Goal: Task Accomplishment & Management: Complete application form

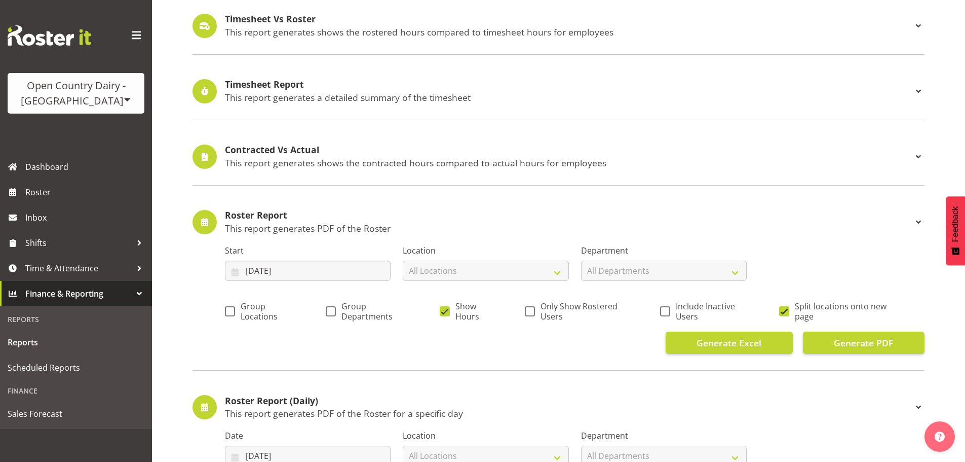
scroll to position [253, 0]
click at [44, 265] on span "Time & Attendance" at bounding box center [78, 267] width 106 height 15
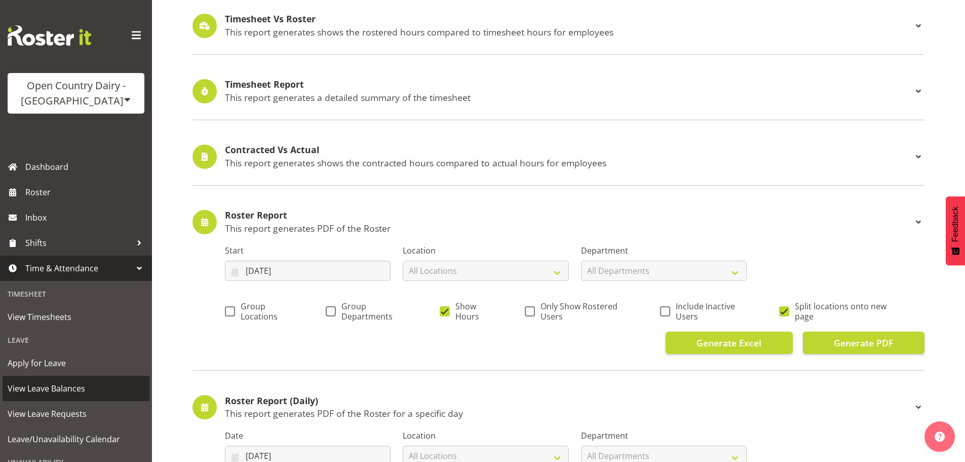
click at [55, 386] on span "View Leave Balances" at bounding box center [76, 387] width 137 height 15
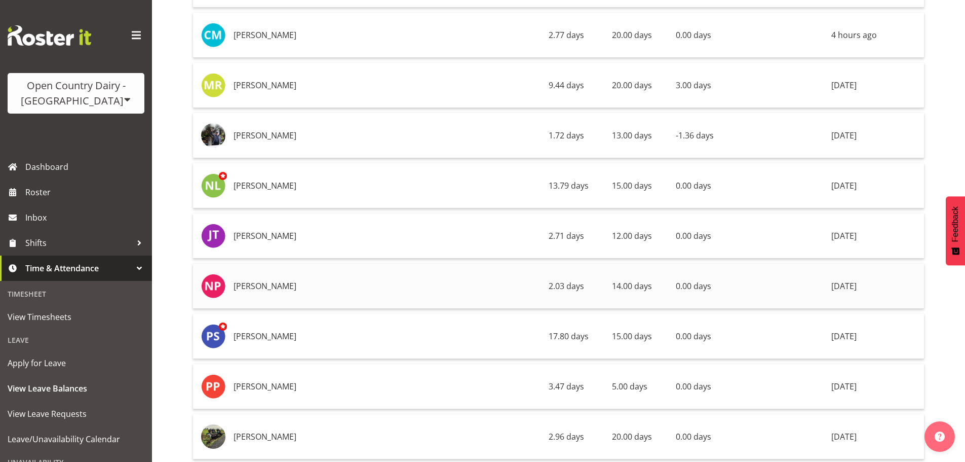
scroll to position [2128, 0]
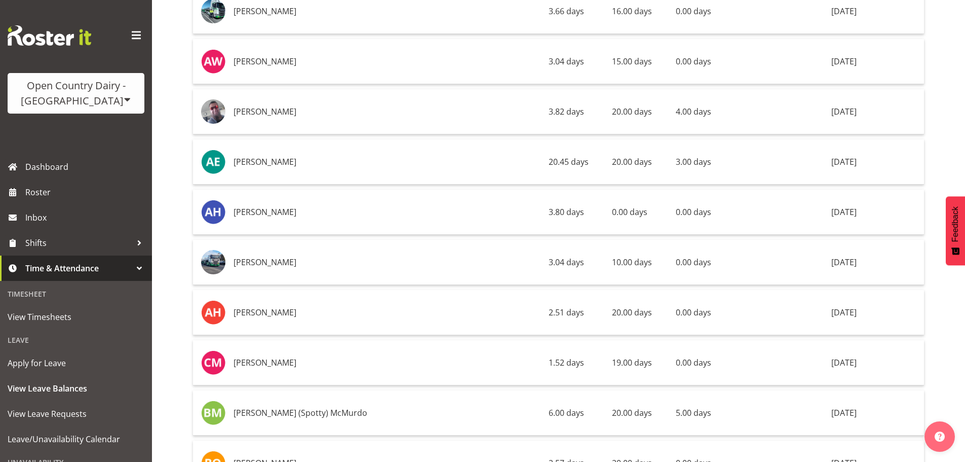
scroll to position [0, 0]
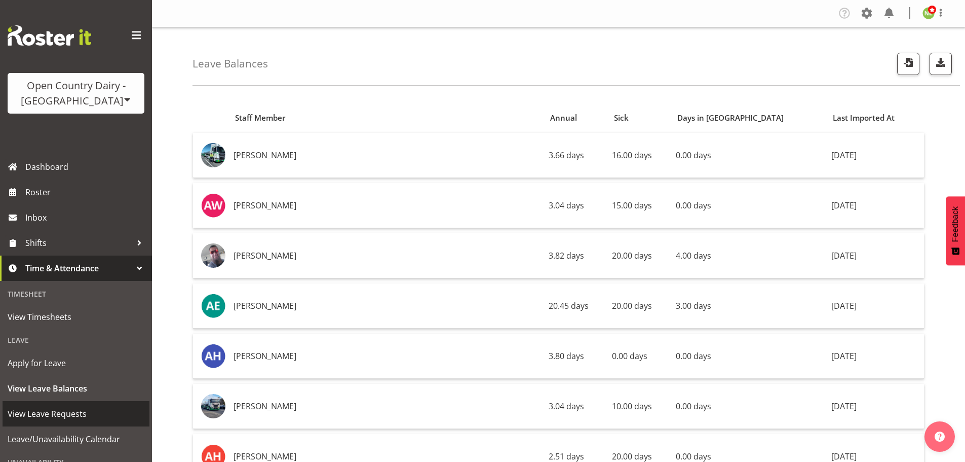
click at [76, 412] on span "View Leave Requests" at bounding box center [76, 413] width 137 height 15
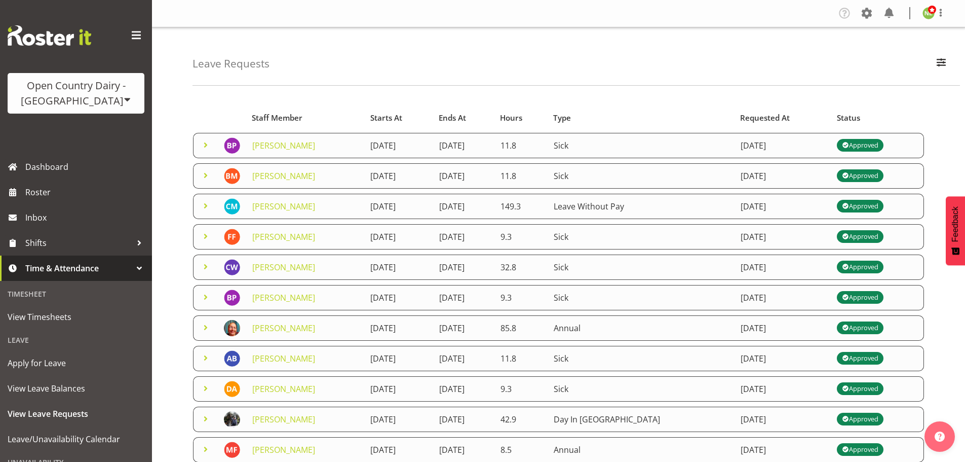
click at [204, 141] on span at bounding box center [206, 145] width 12 height 12
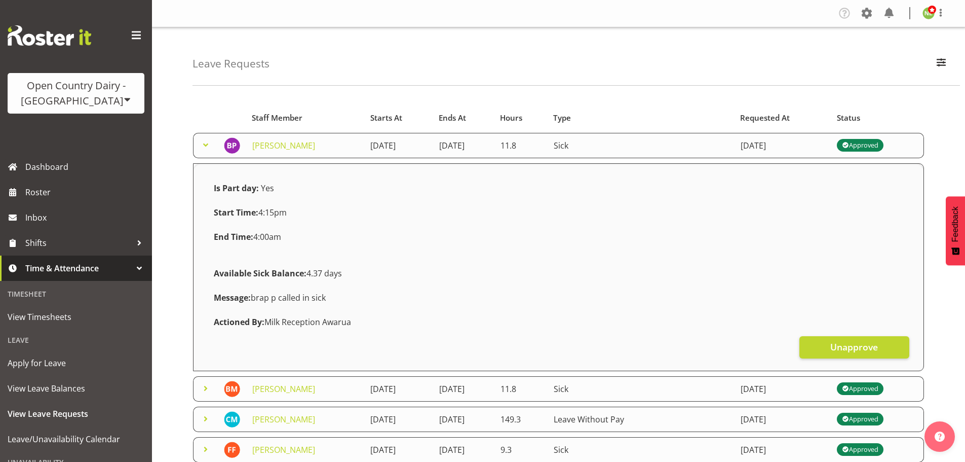
click at [204, 141] on span at bounding box center [206, 145] width 12 height 12
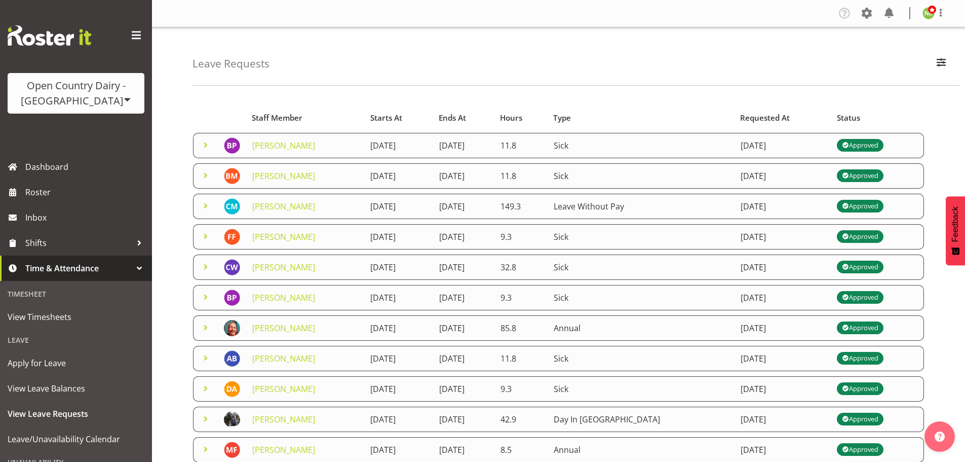
click at [207, 175] on span at bounding box center [206, 175] width 12 height 12
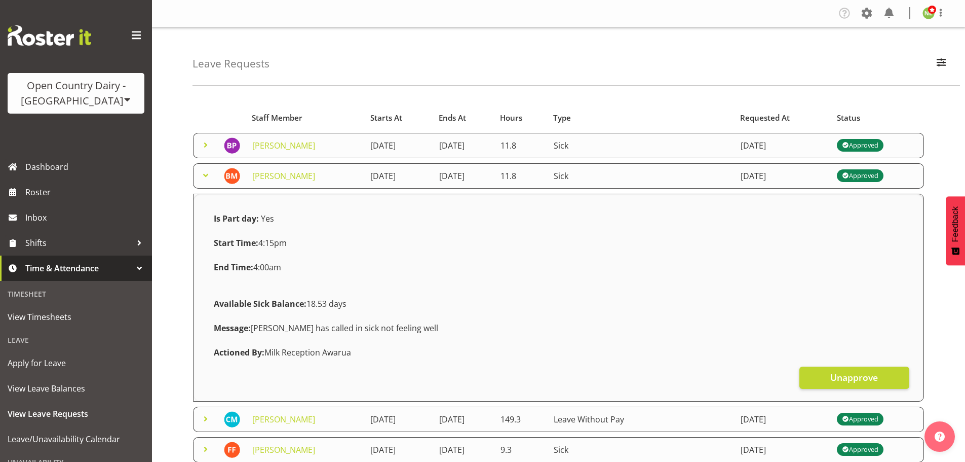
click at [207, 175] on span at bounding box center [206, 175] width 12 height 12
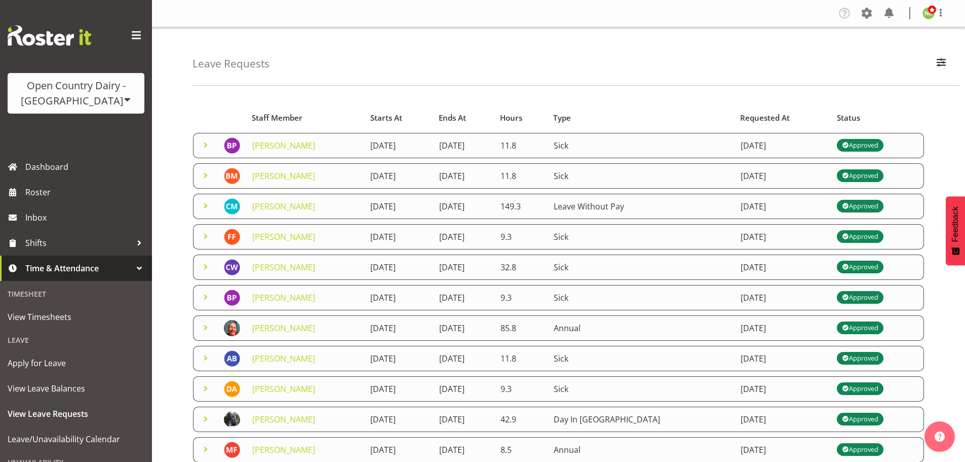
click at [204, 206] on span at bounding box center [206, 206] width 12 height 12
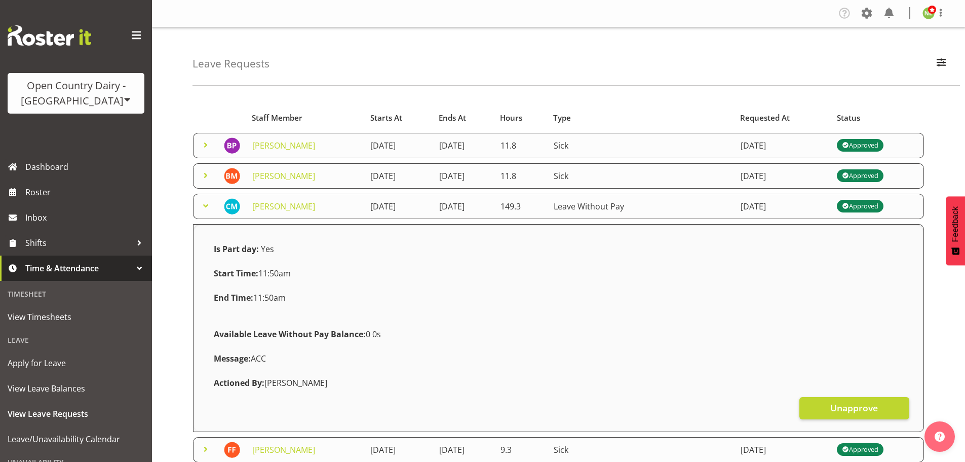
click at [204, 206] on span at bounding box center [206, 206] width 12 height 12
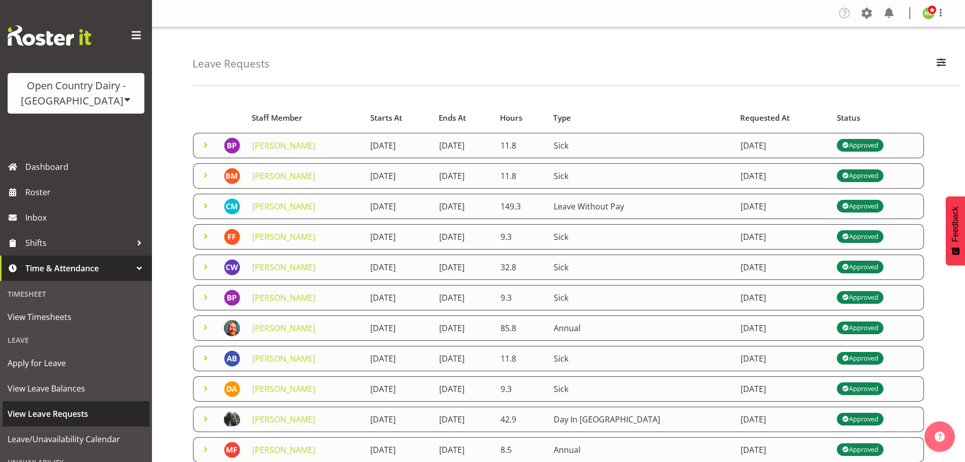
click at [72, 411] on span "View Leave Requests" at bounding box center [76, 413] width 137 height 15
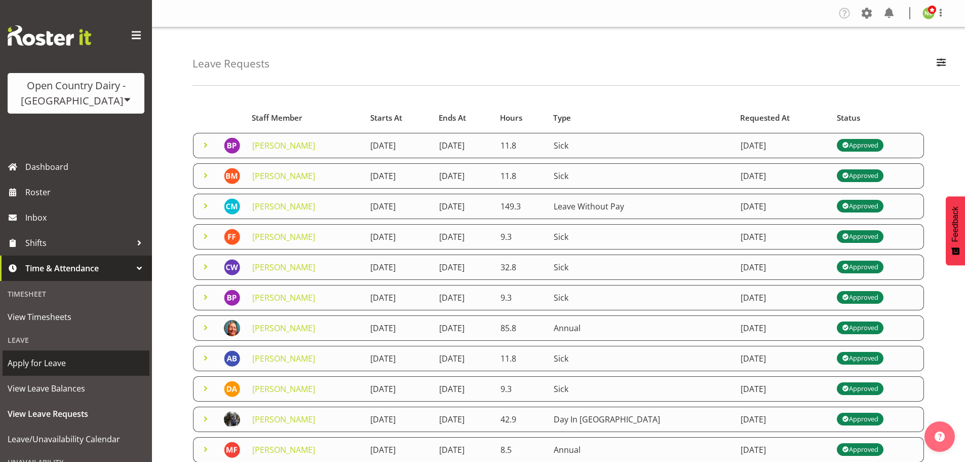
click at [49, 361] on span "Apply for Leave" at bounding box center [76, 362] width 137 height 15
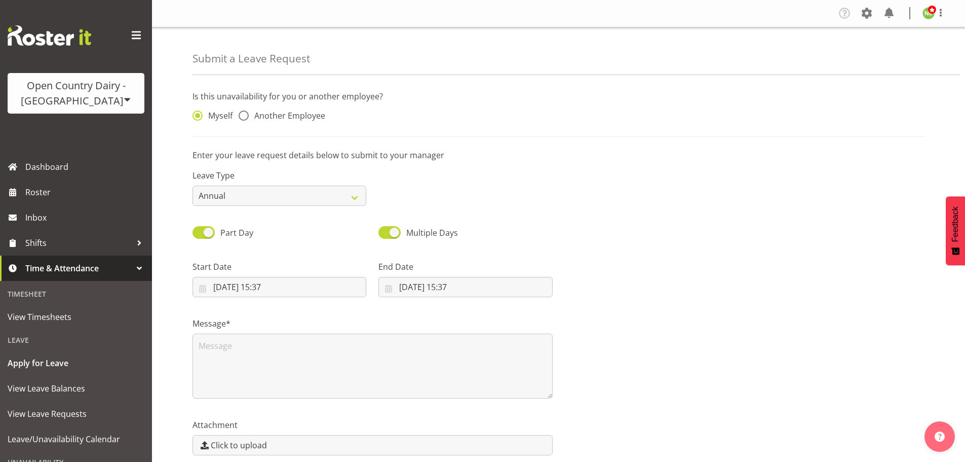
click at [588, 150] on p "Enter your leave request details below to submit to your manager" at bounding box center [559, 155] width 732 height 12
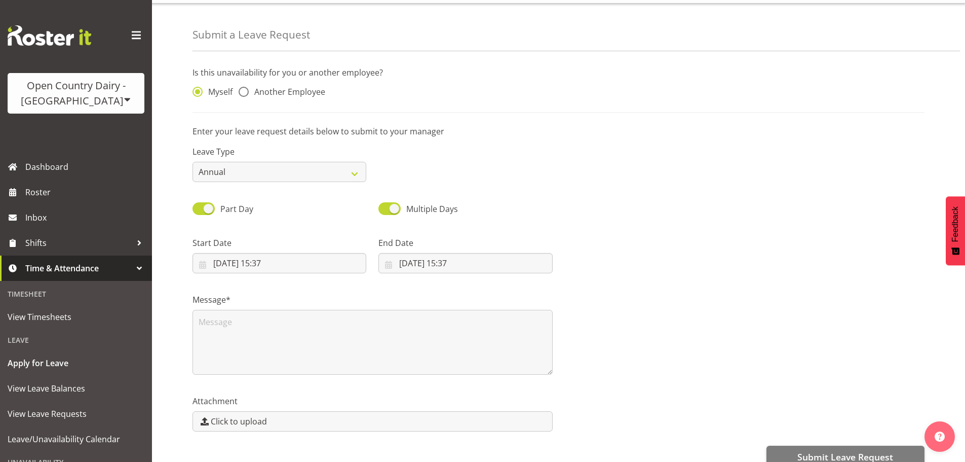
scroll to position [45, 0]
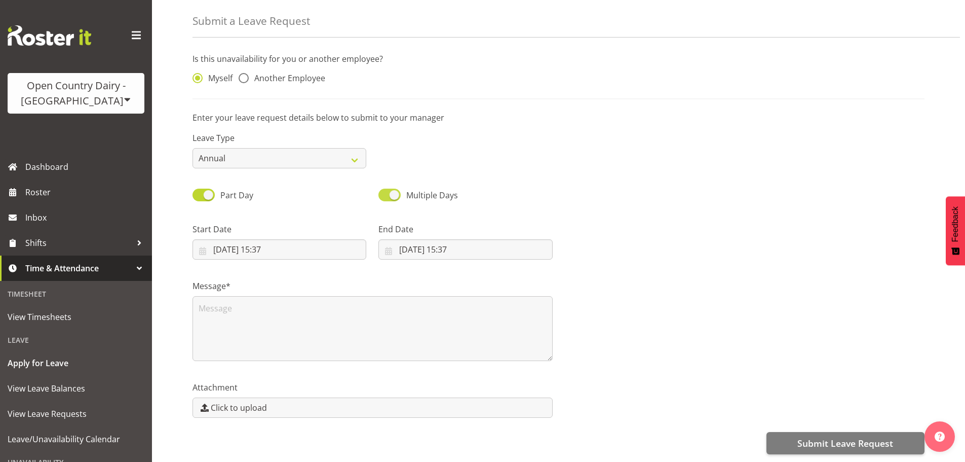
click at [392, 193] on span at bounding box center [389, 194] width 22 height 13
click at [385, 193] on input "Multiple Days" at bounding box center [381, 194] width 7 height 7
checkbox input "false"
drag, startPoint x: 210, startPoint y: 184, endPoint x: 218, endPoint y: 184, distance: 8.1
click at [209, 188] on span at bounding box center [204, 194] width 22 height 13
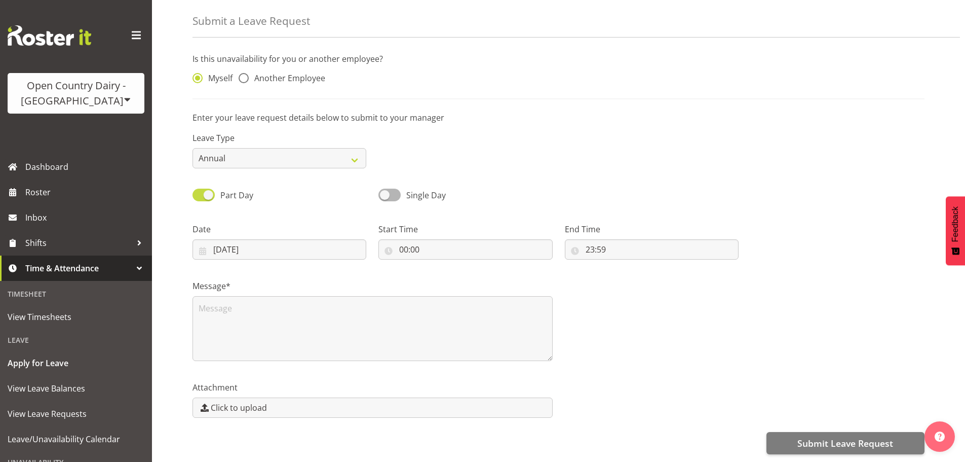
click at [199, 191] on input "Part Day" at bounding box center [196, 194] width 7 height 7
checkbox input "false"
select select "8"
select select "2025"
click at [221, 241] on input "17/09/2025" at bounding box center [280, 249] width 174 height 20
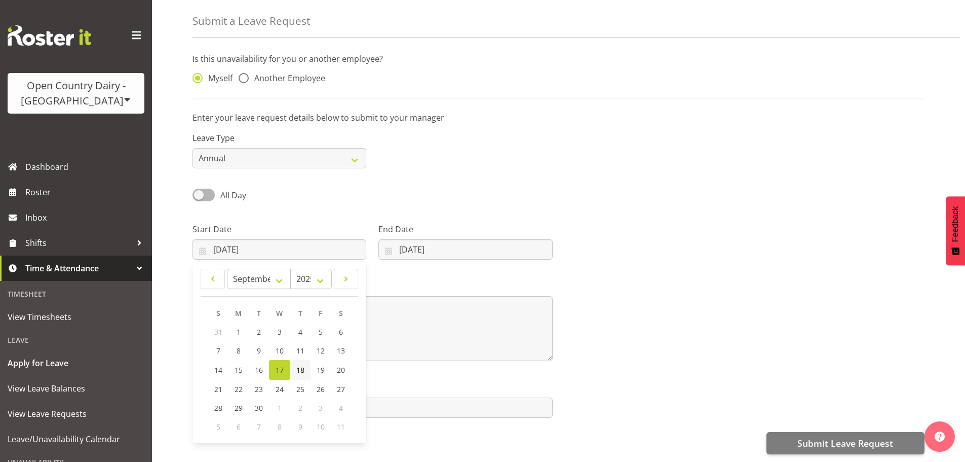
click at [298, 365] on span "18" at bounding box center [300, 370] width 8 height 10
type input "18/09/2025"
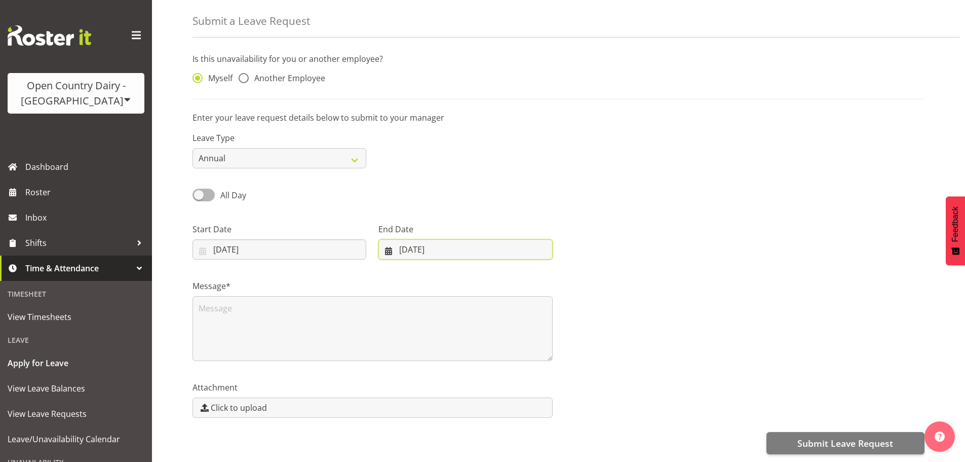
click at [401, 239] on input "17/09/2025" at bounding box center [465, 249] width 174 height 20
click at [500, 365] on span "19" at bounding box center [500, 370] width 8 height 10
type input "19/09/2025"
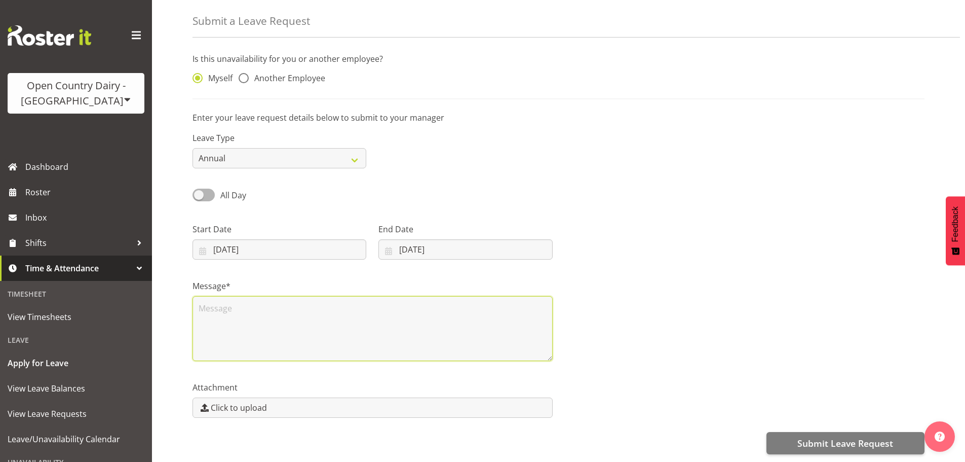
click at [227, 307] on textarea at bounding box center [373, 328] width 360 height 65
type textarea "Annual leave"
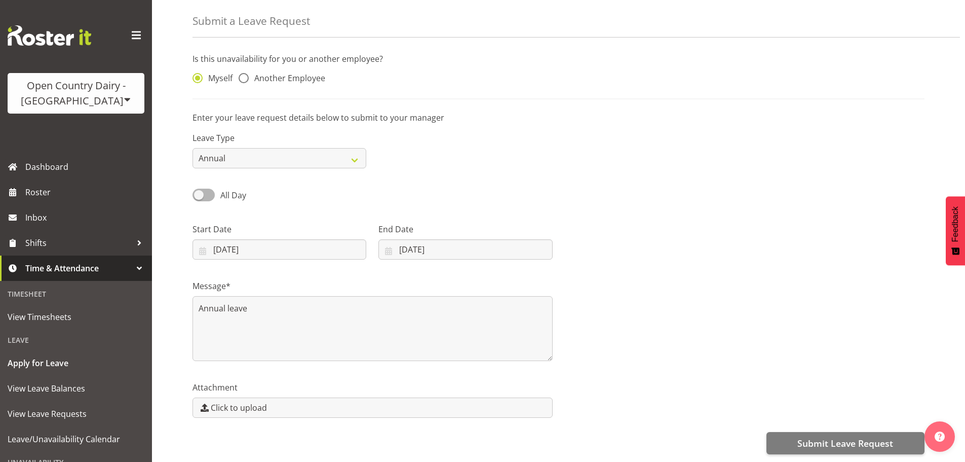
click at [735, 150] on div "Leave Type Annual Sick Leave Without Pay Bereavement Domestic Violence Parental…" at bounding box center [558, 146] width 744 height 57
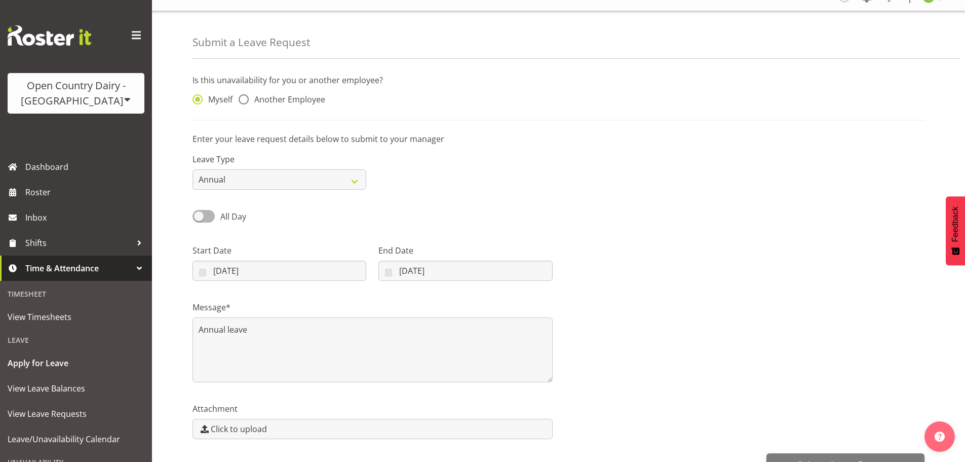
scroll to position [0, 0]
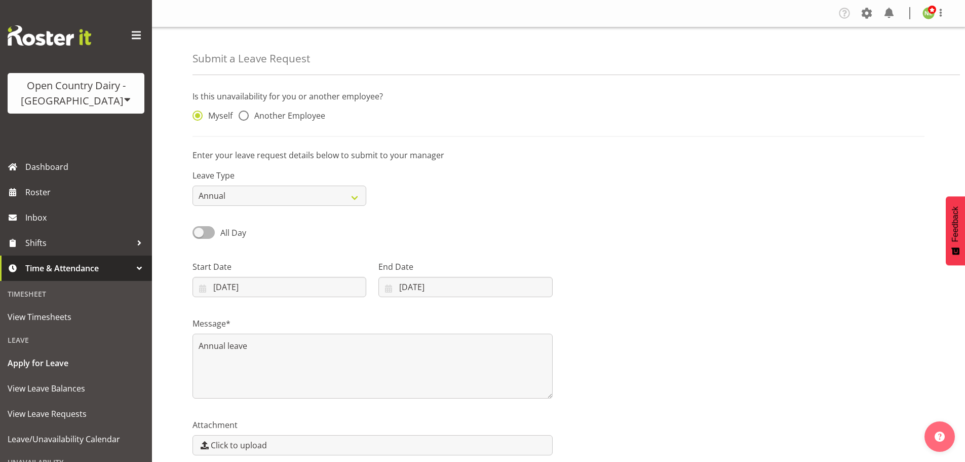
click at [484, 183] on div "Leave Type Annual Sick Leave Without Pay Bereavement Domestic Violence Parental…" at bounding box center [558, 183] width 744 height 57
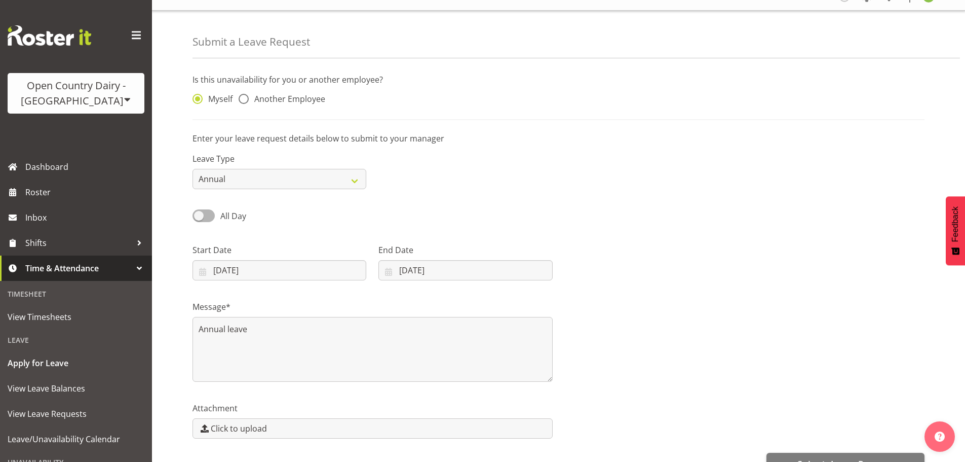
scroll to position [45, 0]
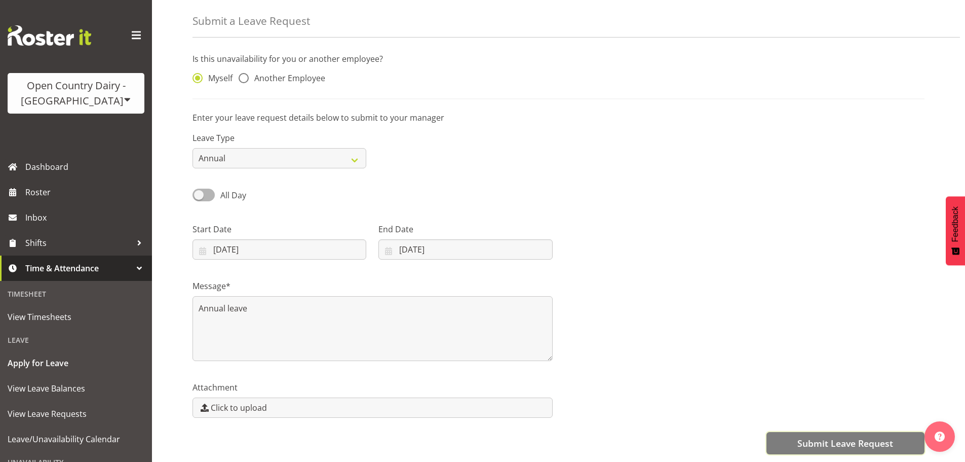
drag, startPoint x: 834, startPoint y: 436, endPoint x: 860, endPoint y: 442, distance: 26.9
click at [833, 436] on span "Submit Leave Request" at bounding box center [845, 442] width 96 height 13
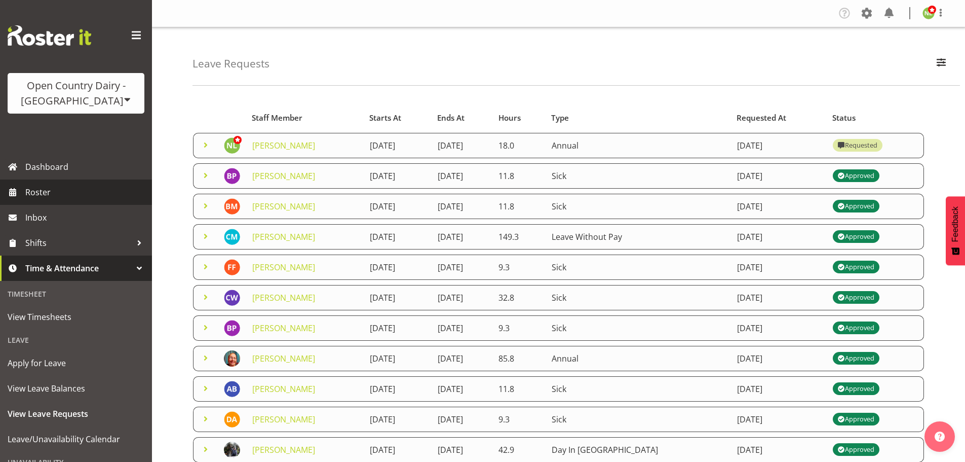
click at [68, 186] on span "Roster" at bounding box center [86, 191] width 122 height 15
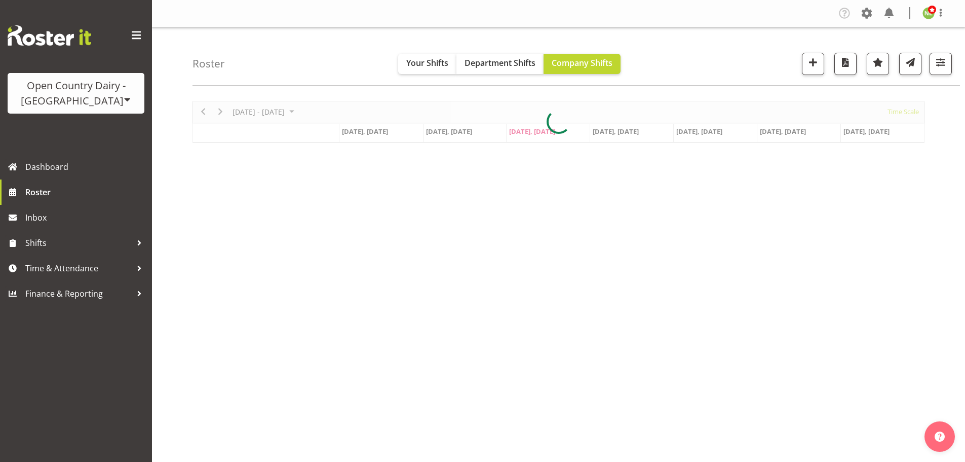
click at [939, 61] on span "button" at bounding box center [940, 62] width 13 height 13
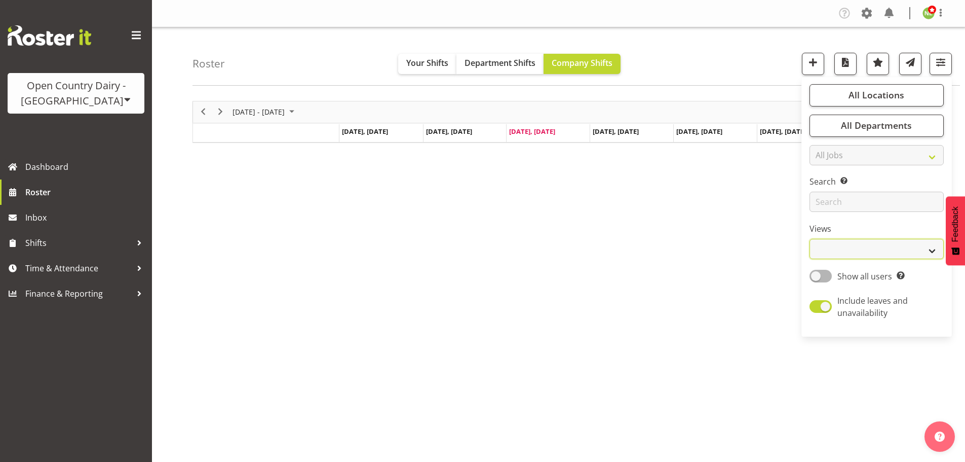
click at [860, 246] on select "Staff Role Shift - Horizontal Shift - Vertical Staff - Location" at bounding box center [877, 249] width 134 height 20
select select "staff"
click at [810, 239] on select "Staff Role Shift - Horizontal Shift - Vertical Staff - Location" at bounding box center [877, 249] width 134 height 20
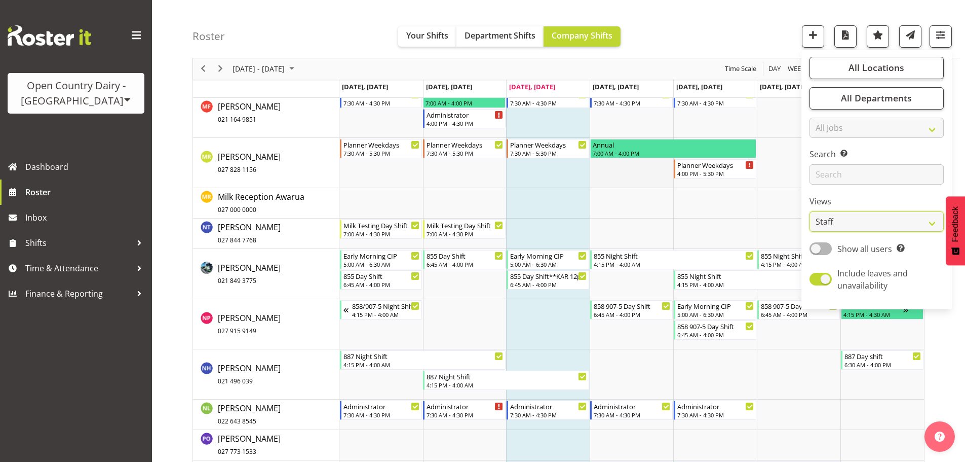
scroll to position [4458, 0]
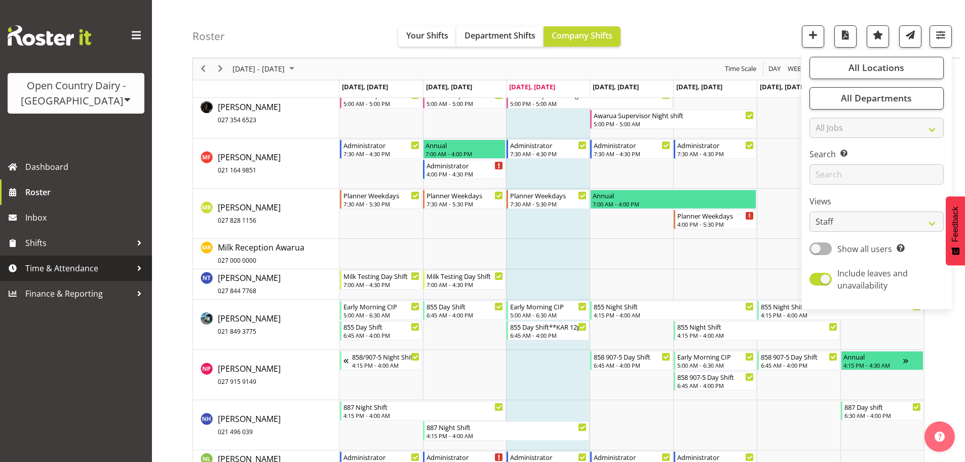
click at [52, 269] on span "Time & Attendance" at bounding box center [78, 267] width 106 height 15
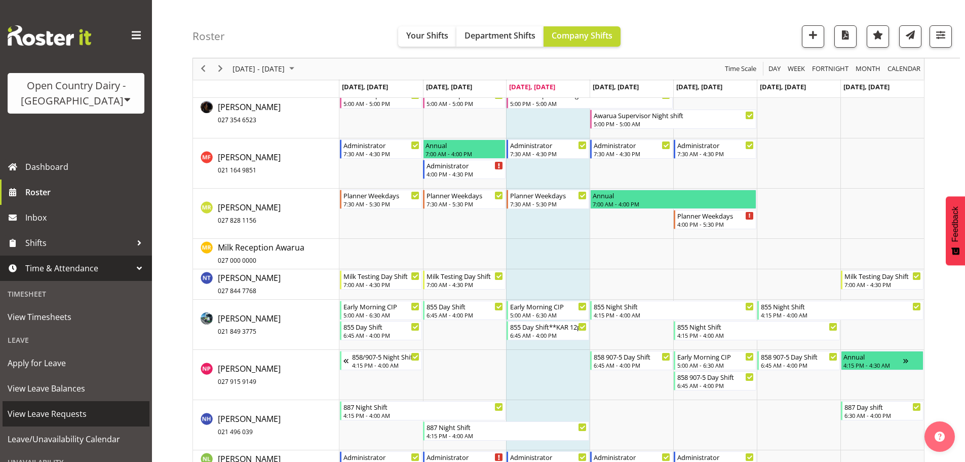
click at [55, 408] on span "View Leave Requests" at bounding box center [76, 413] width 137 height 15
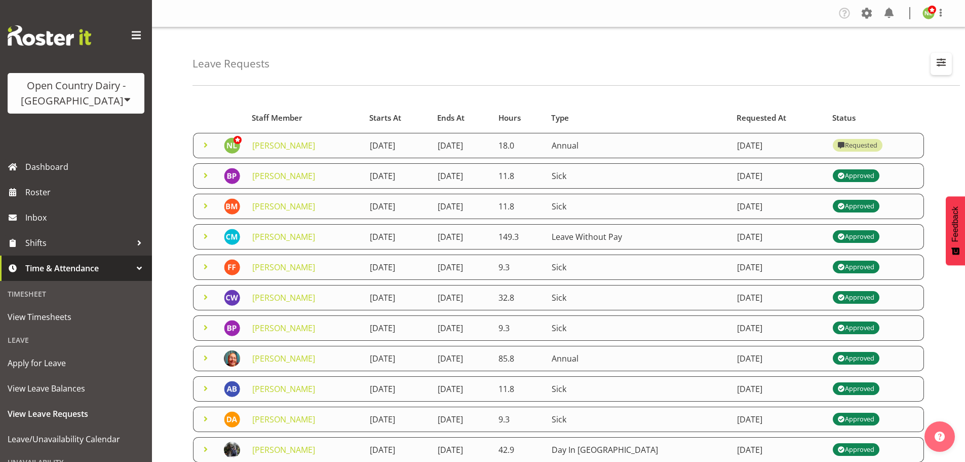
click at [939, 68] on span "button" at bounding box center [941, 62] width 13 height 13
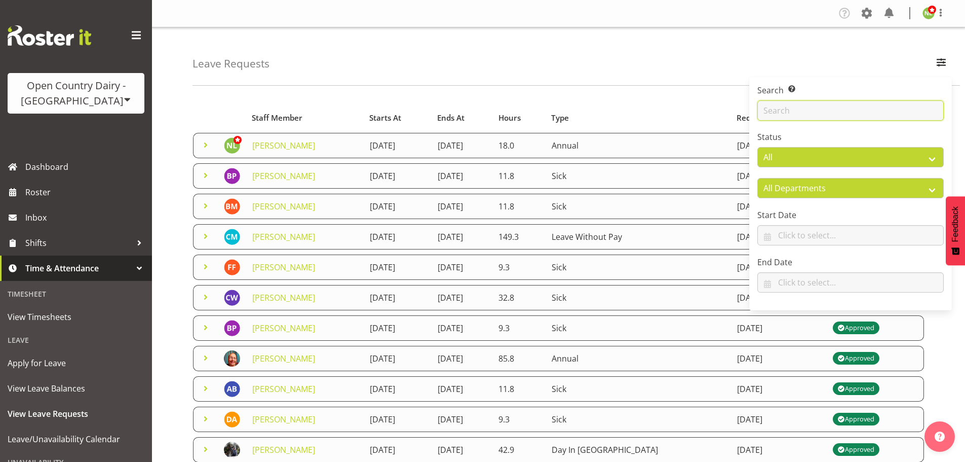
click at [775, 104] on input "text" at bounding box center [850, 110] width 186 height 20
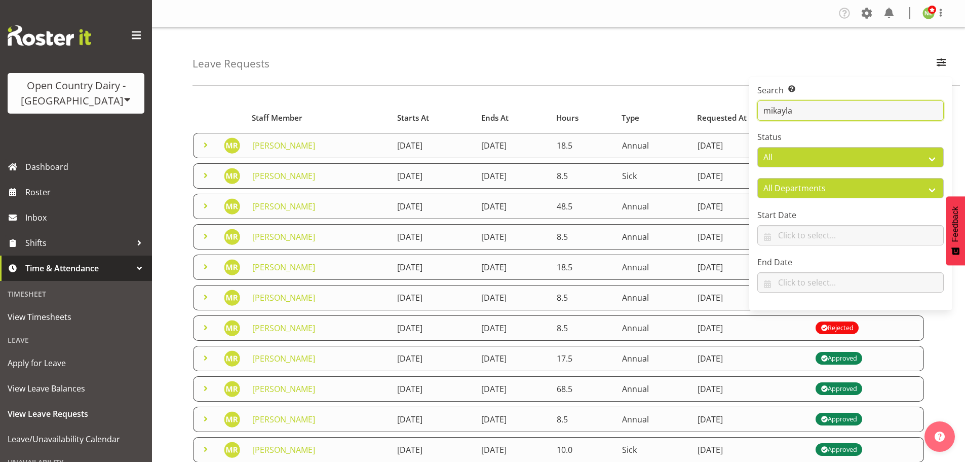
type input "mikayla"
click at [204, 145] on span at bounding box center [206, 145] width 12 height 12
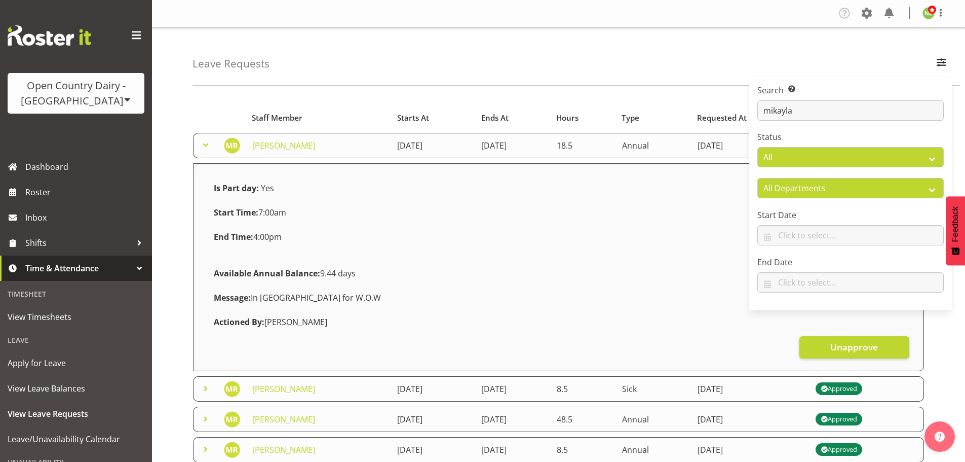
click at [204, 145] on span at bounding box center [206, 145] width 12 height 12
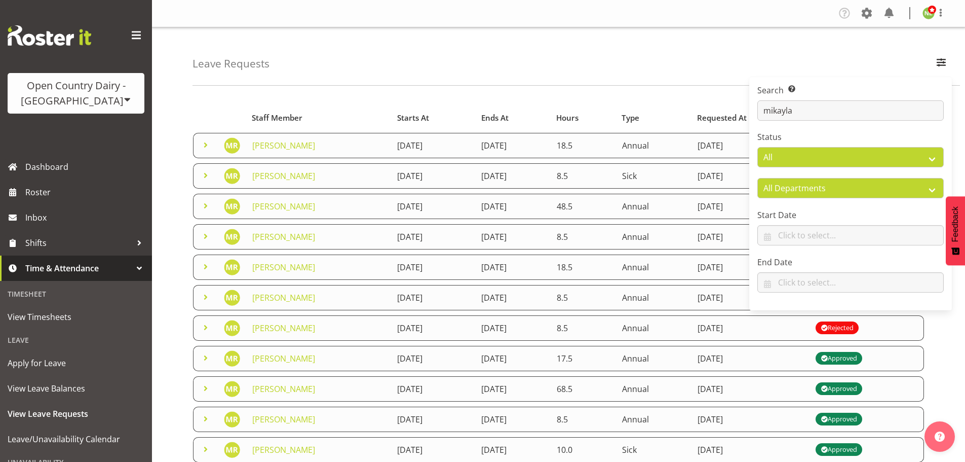
click at [200, 174] on span at bounding box center [206, 175] width 12 height 12
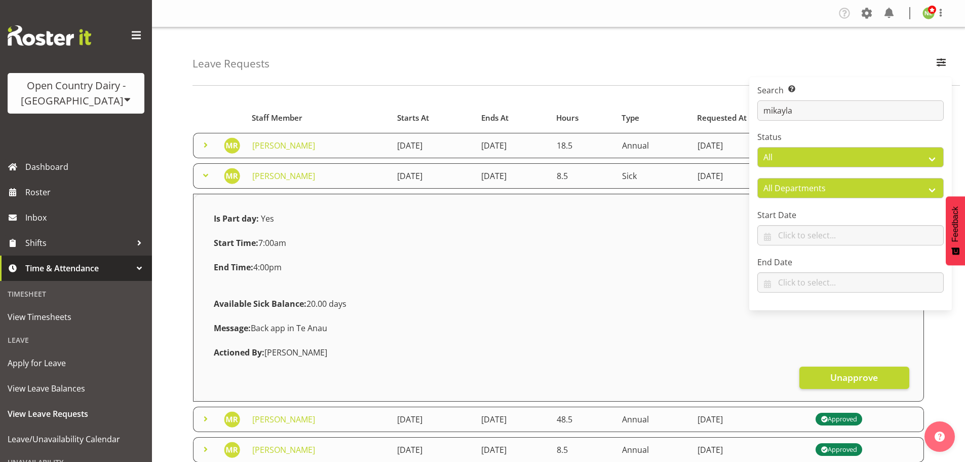
click at [202, 173] on span at bounding box center [206, 175] width 12 height 12
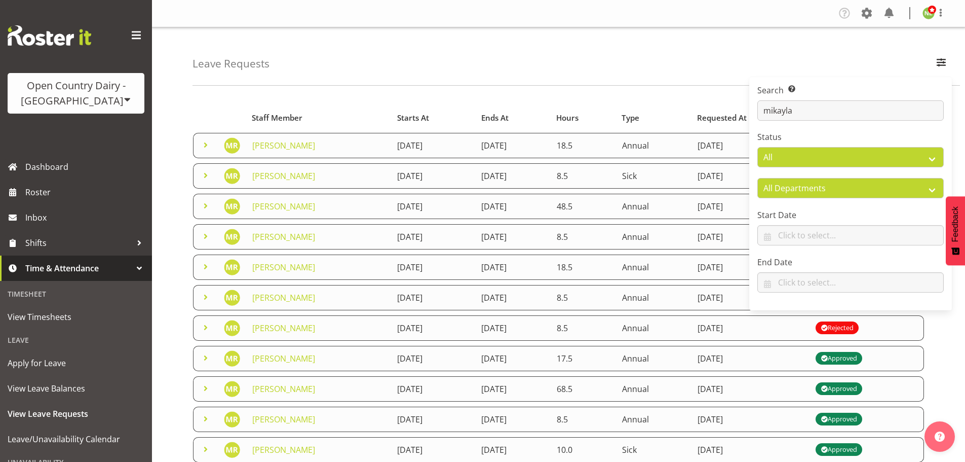
click at [833, 57] on div "Leave Requests Search Search for a particular employee [PERSON_NAME] Status All…" at bounding box center [577, 56] width 768 height 58
